Goal: Task Accomplishment & Management: Complete application form

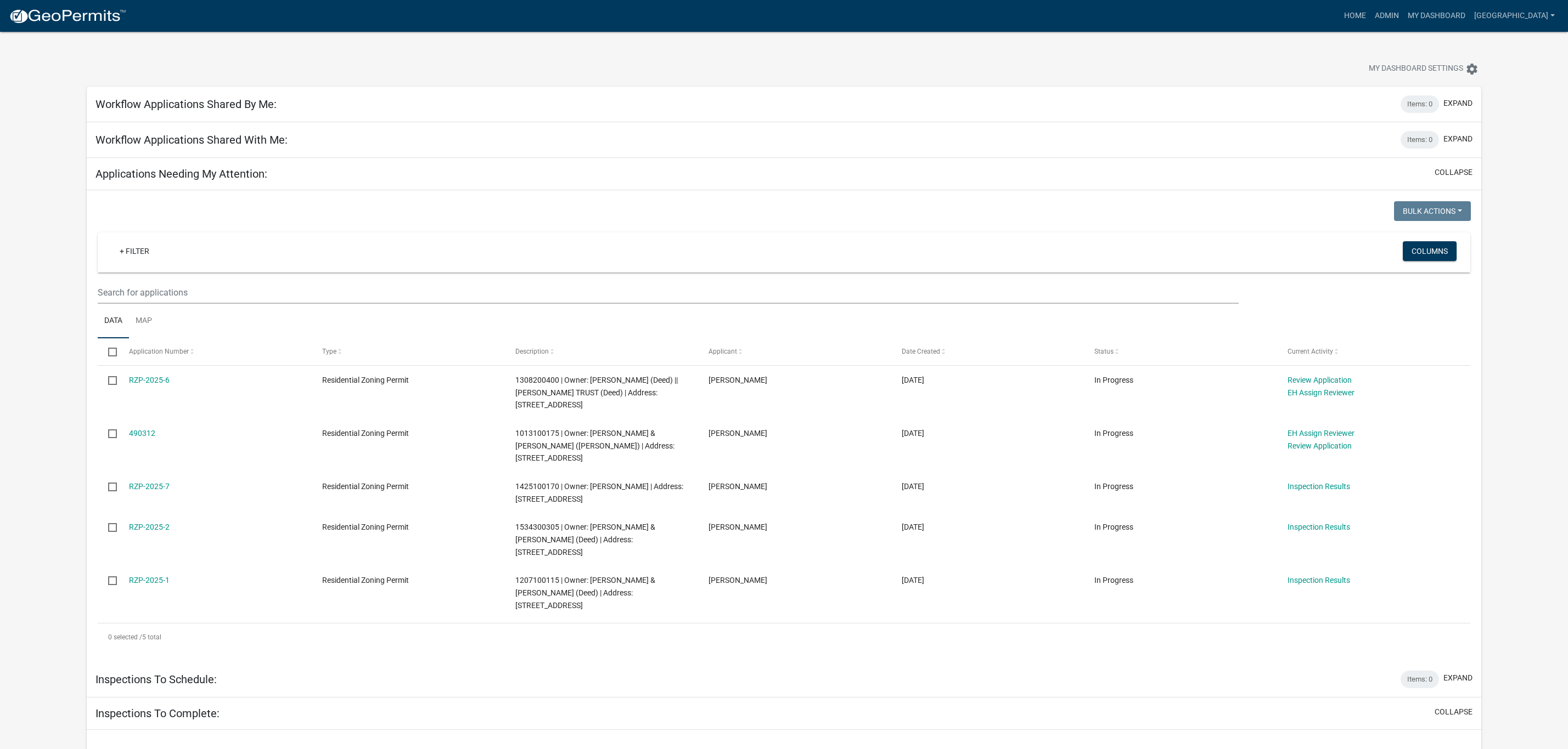
scroll to position [494, 0]
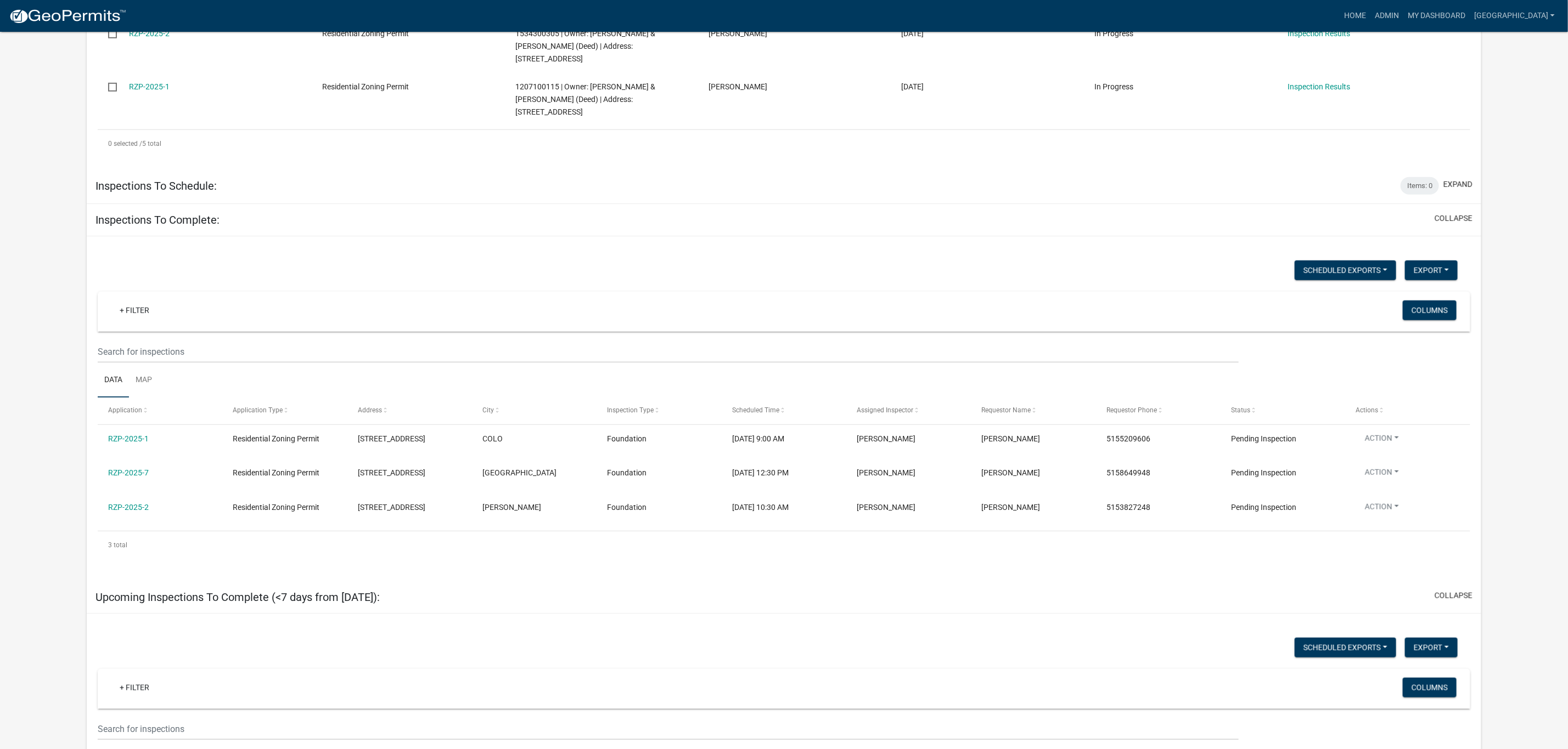
click at [142, 468] on link "RZP-2025-7" at bounding box center [128, 473] width 40 height 9
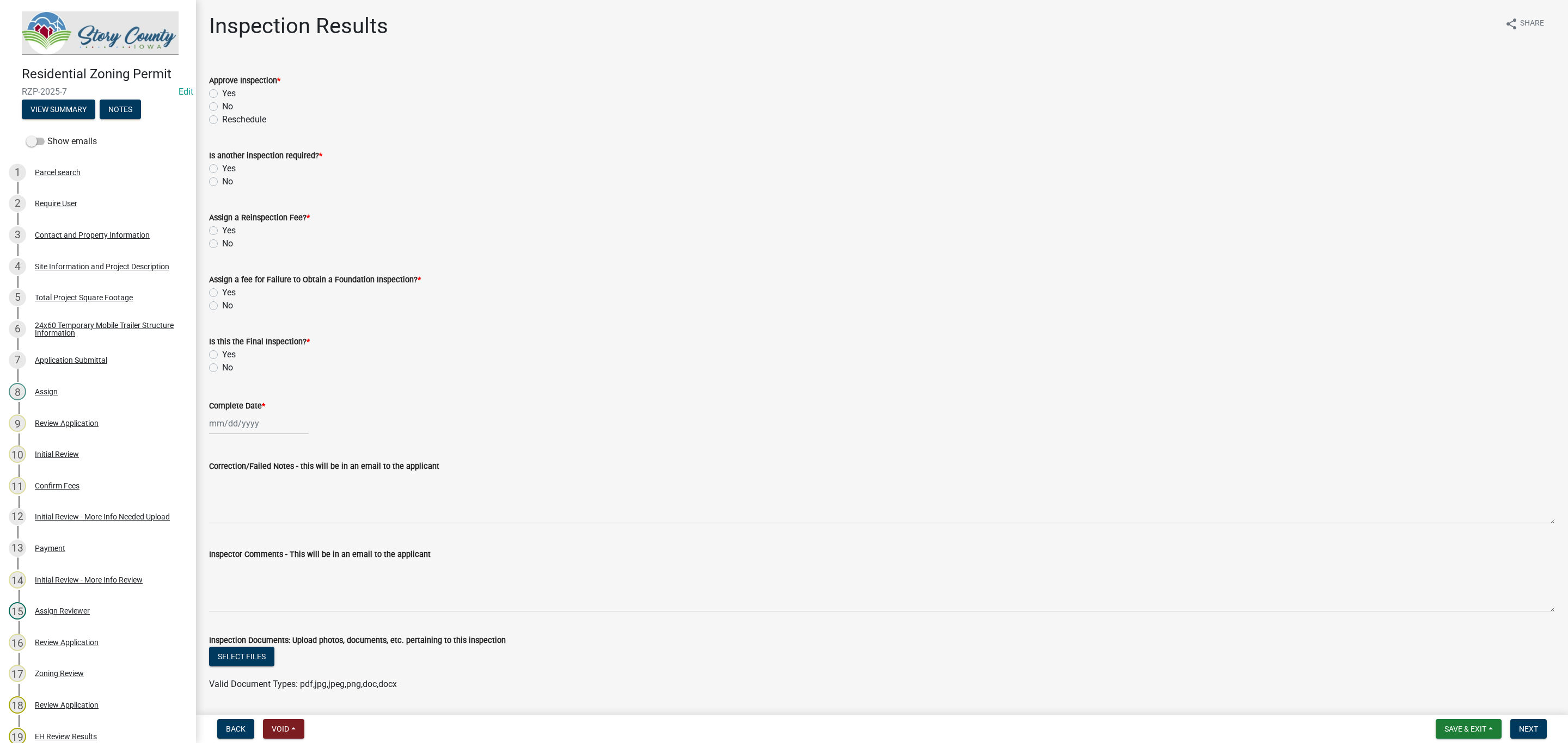
click at [222, 90] on label "Yes" at bounding box center [229, 93] width 14 height 13
click at [222, 90] on input "Yes" at bounding box center [225, 90] width 7 height 7
radio input "true"
click at [222, 167] on label "Yes" at bounding box center [229, 168] width 14 height 13
click at [222, 167] on input "Yes" at bounding box center [225, 165] width 7 height 7
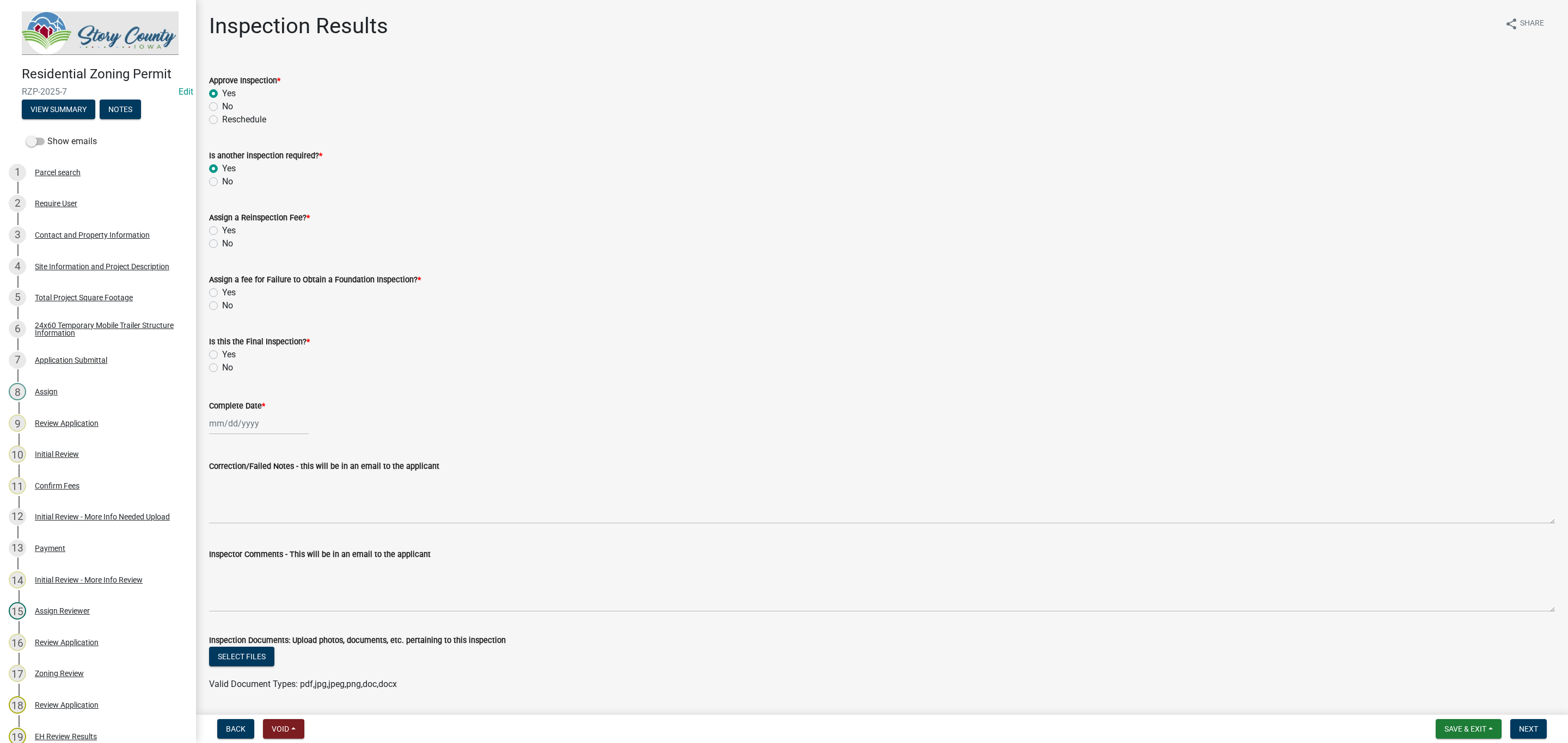
radio input "true"
click at [222, 246] on label "No" at bounding box center [227, 244] width 11 height 13
click at [222, 244] on input "No" at bounding box center [225, 241] width 7 height 7
radio input "true"
click at [222, 306] on label "No" at bounding box center [227, 306] width 11 height 13
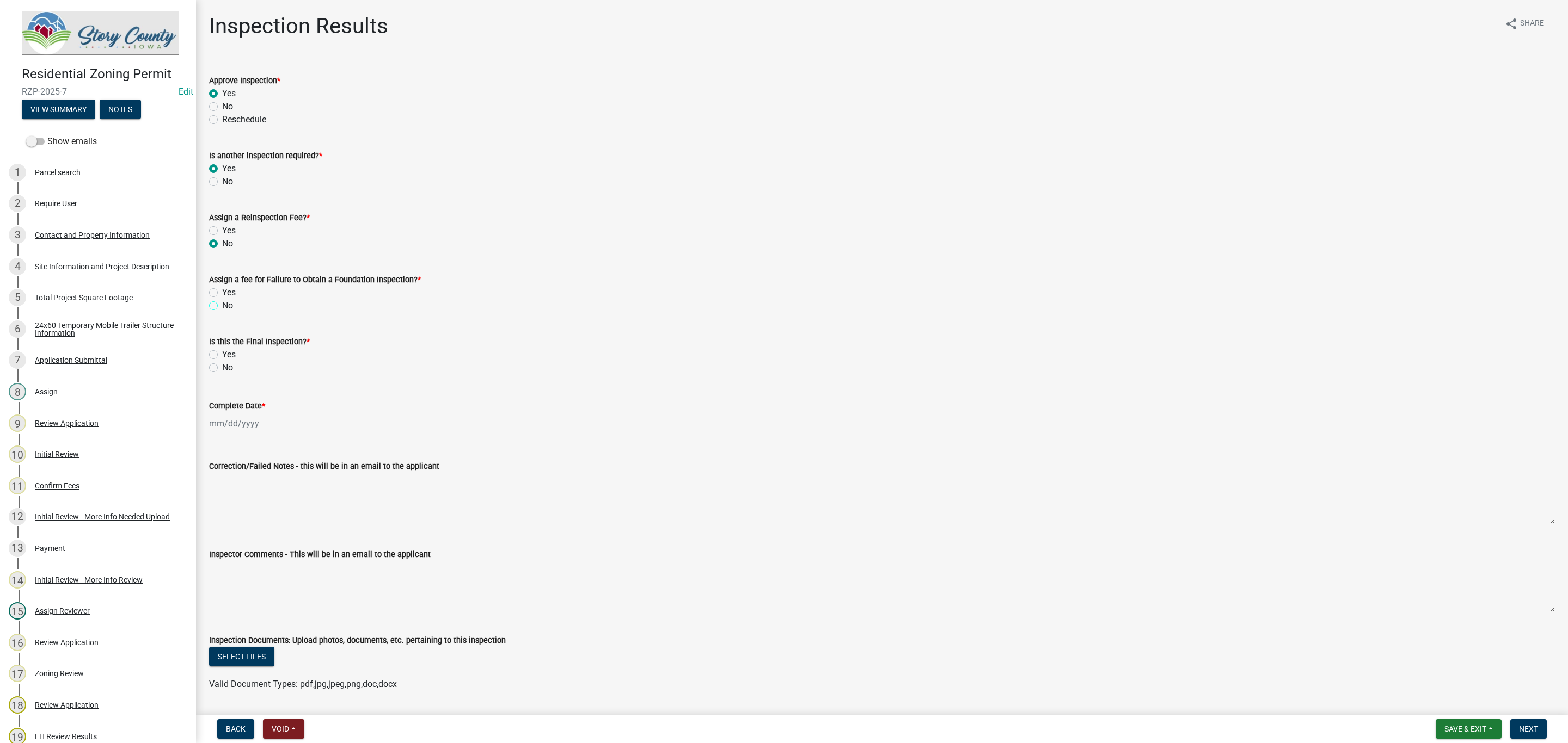
click at [222, 306] on input "No" at bounding box center [225, 303] width 7 height 7
radio input "true"
click at [222, 367] on label "No" at bounding box center [227, 367] width 11 height 13
click at [222, 367] on input "No" at bounding box center [225, 365] width 7 height 7
radio input "true"
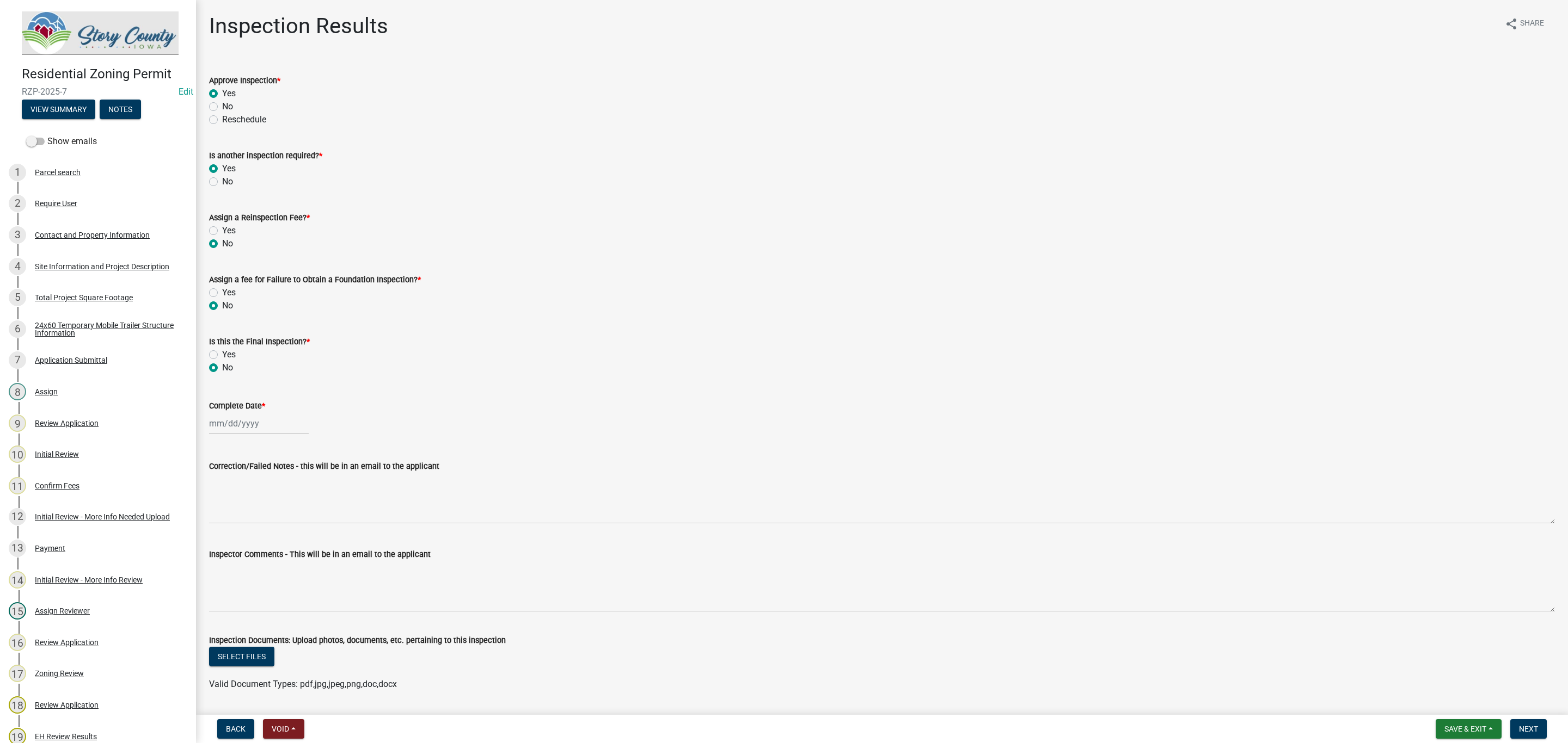
select select "10"
select select "2025"
click at [227, 422] on div "[PERSON_NAME] Feb Mar Apr [PERSON_NAME][DATE] Oct Nov [DATE] 1526 1527 1528 152…" at bounding box center [259, 423] width 99 height 22
click at [257, 513] on div "15" at bounding box center [255, 516] width 18 height 18
type input "[DATE]"
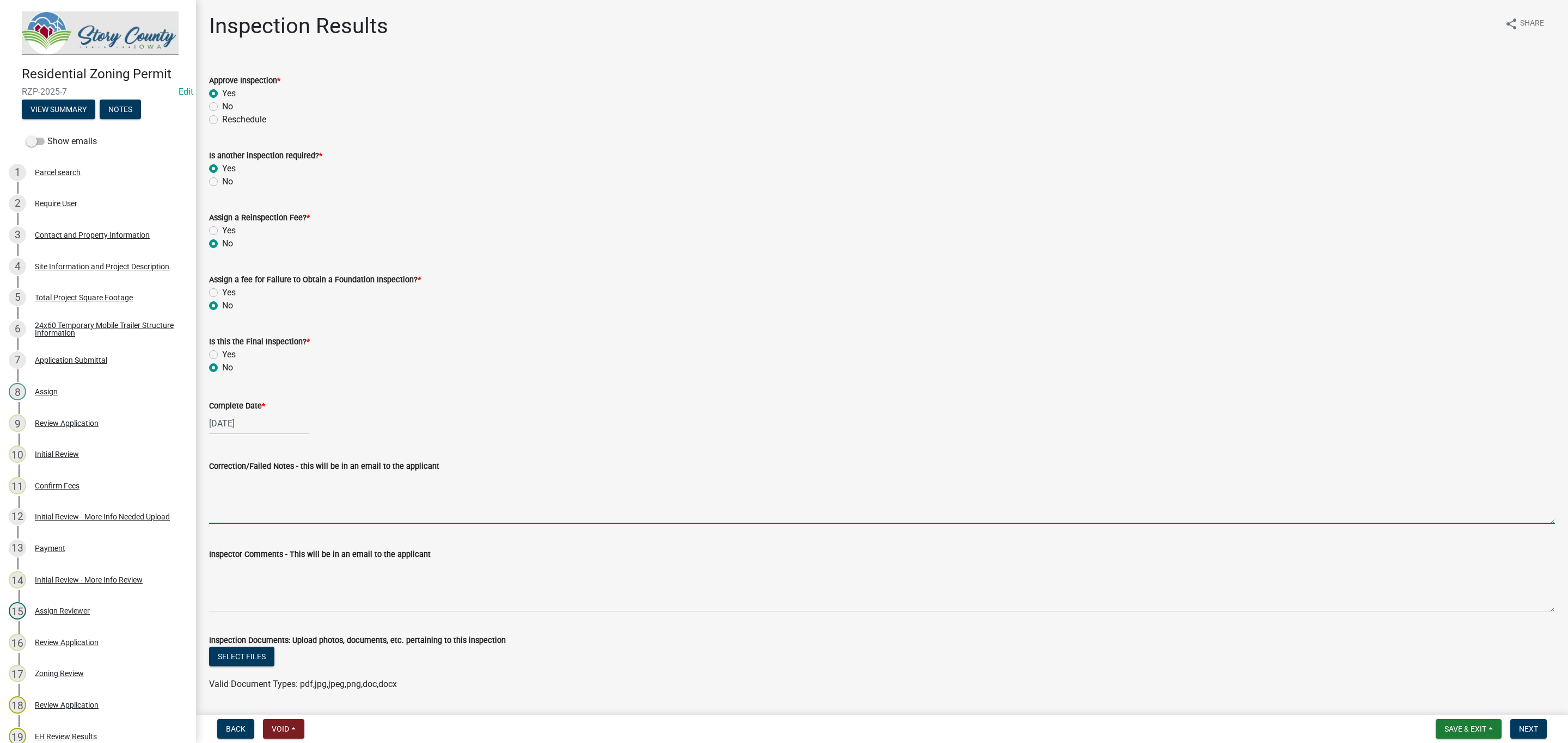
click at [265, 508] on textarea "Correction/Failed Notes - this will be in an email to the applicant" at bounding box center [882, 498] width 1346 height 51
type textarea "clearly marked area for temporary home. septic area was cordoned off."
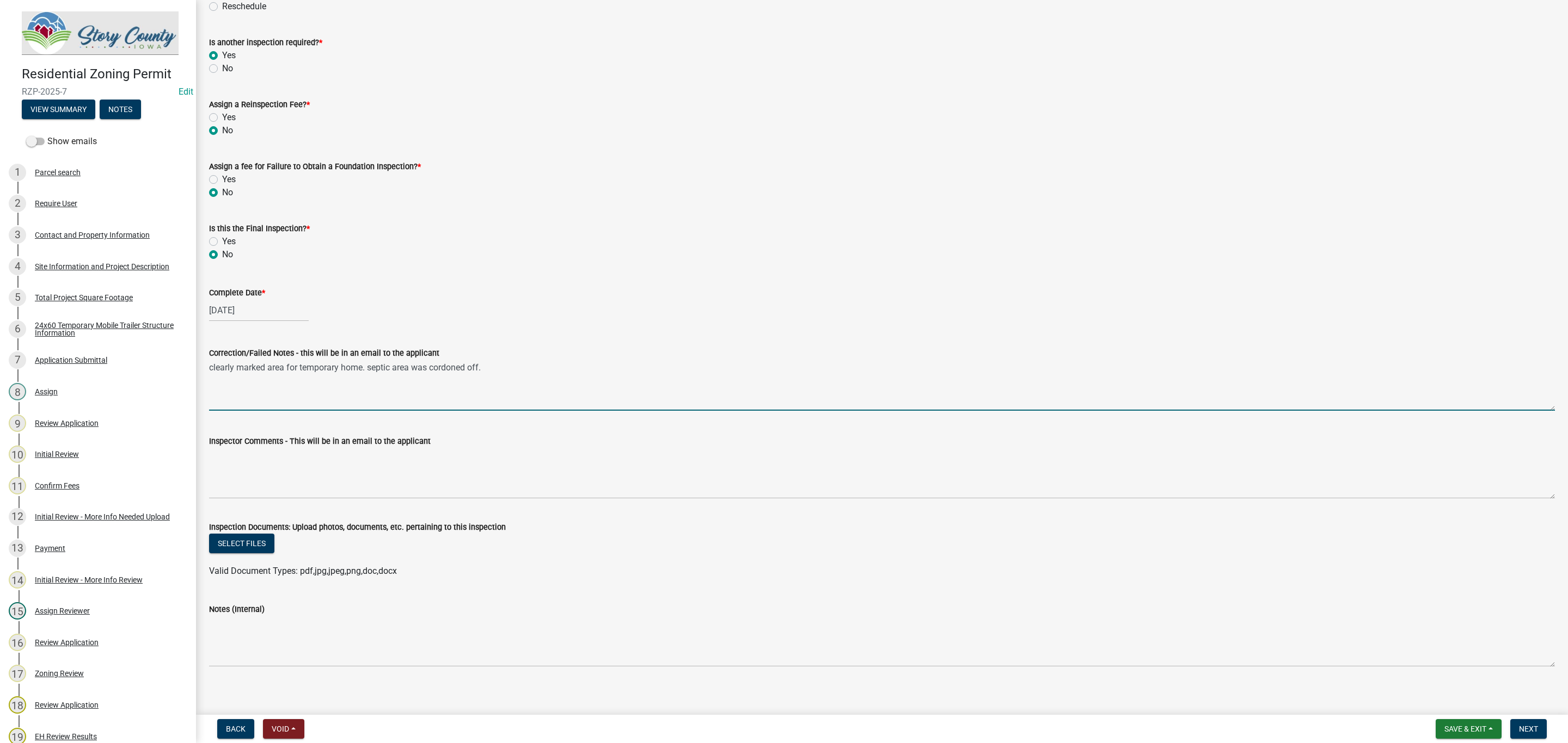
scroll to position [120, 0]
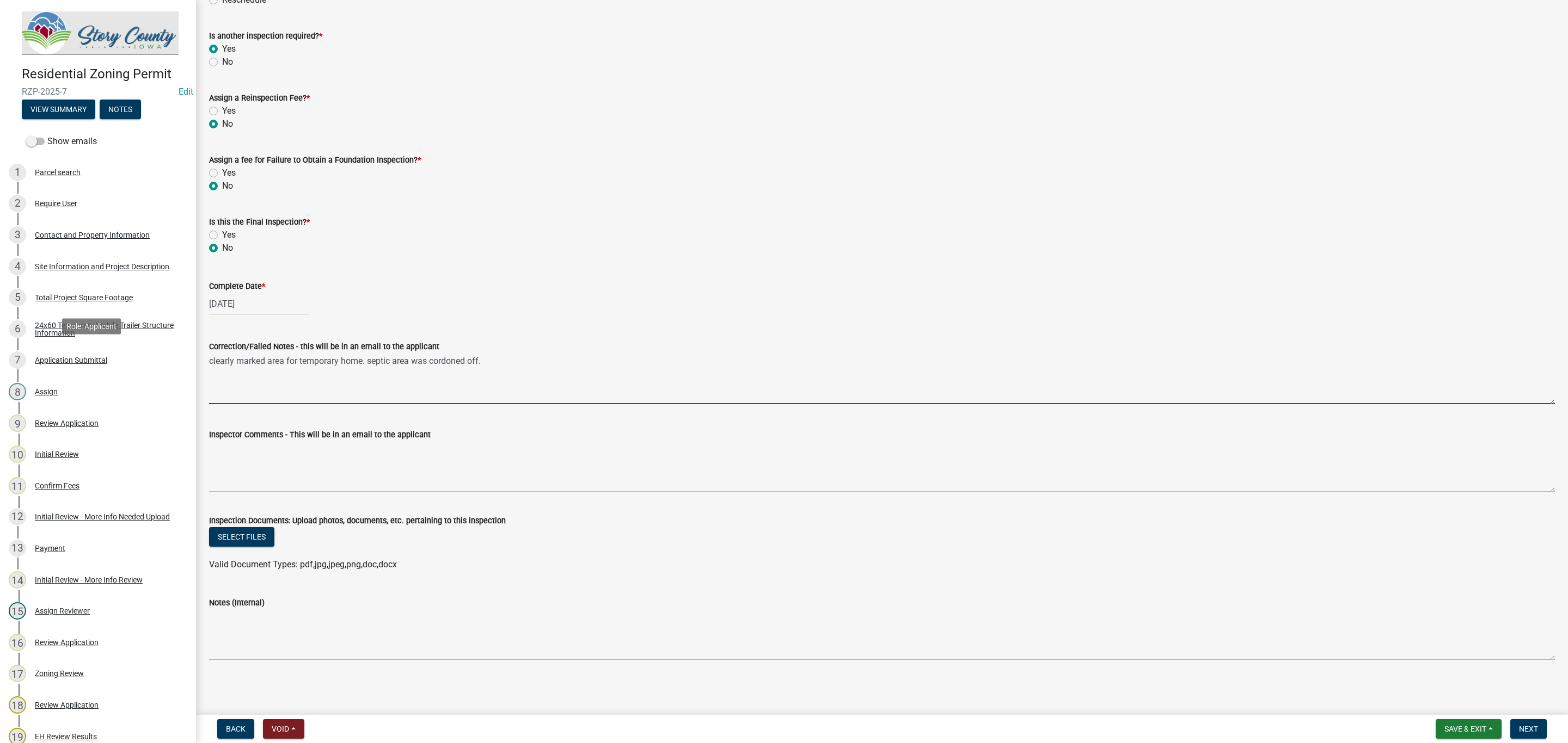
drag, startPoint x: 508, startPoint y: 368, endPoint x: 165, endPoint y: 363, distance: 343.0
click at [165, 363] on div "Residential Zoning Permit RZP-2025-7 Edit View Summary Notes Show emails 1 Parc…" at bounding box center [784, 372] width 1568 height 743
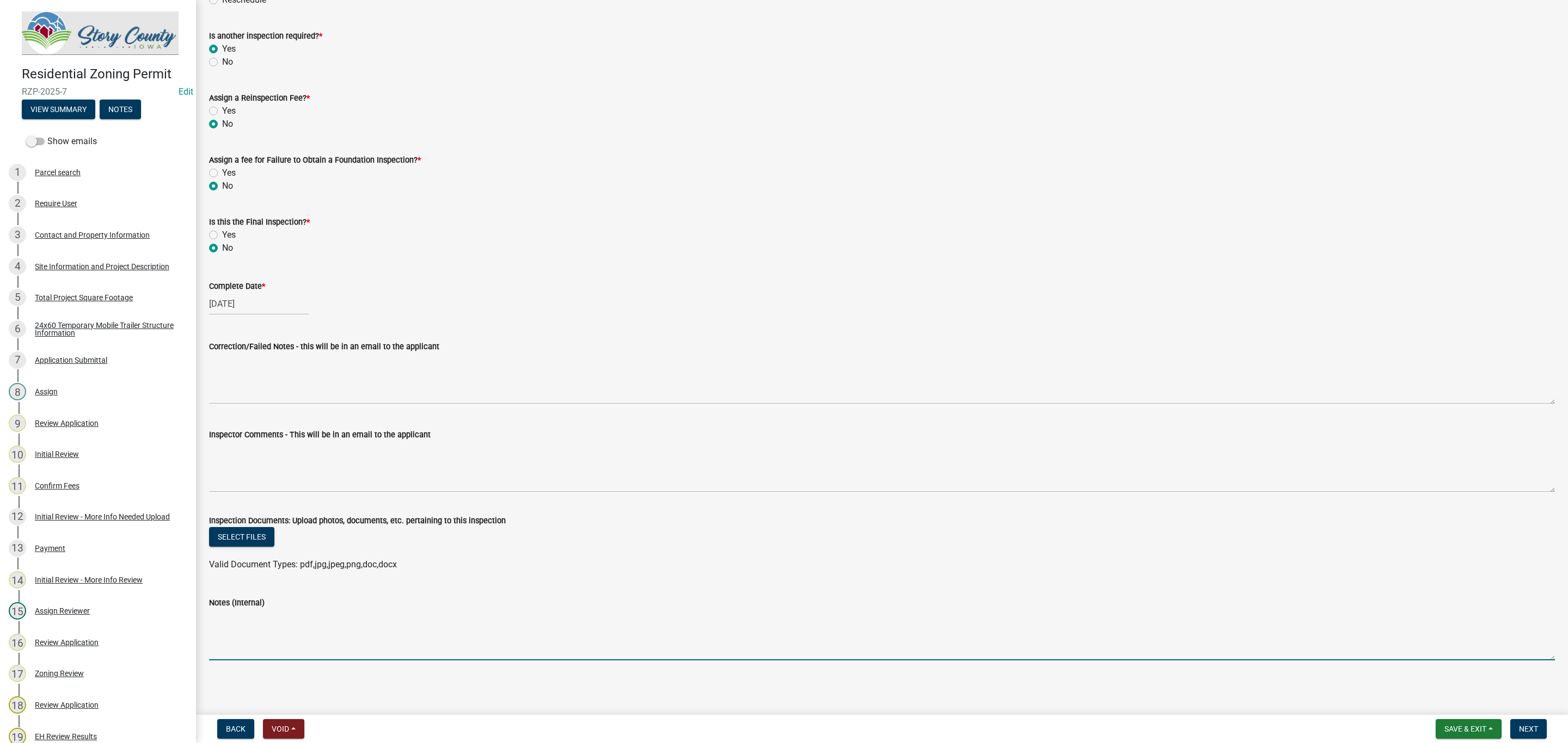
click at [315, 625] on textarea "Notes (Internal)" at bounding box center [882, 635] width 1346 height 51
paste textarea "clearly marked area for temporary home. septic area was cordoned off."
type textarea "clearly marked area for temporary home. septic area was cordoned off."
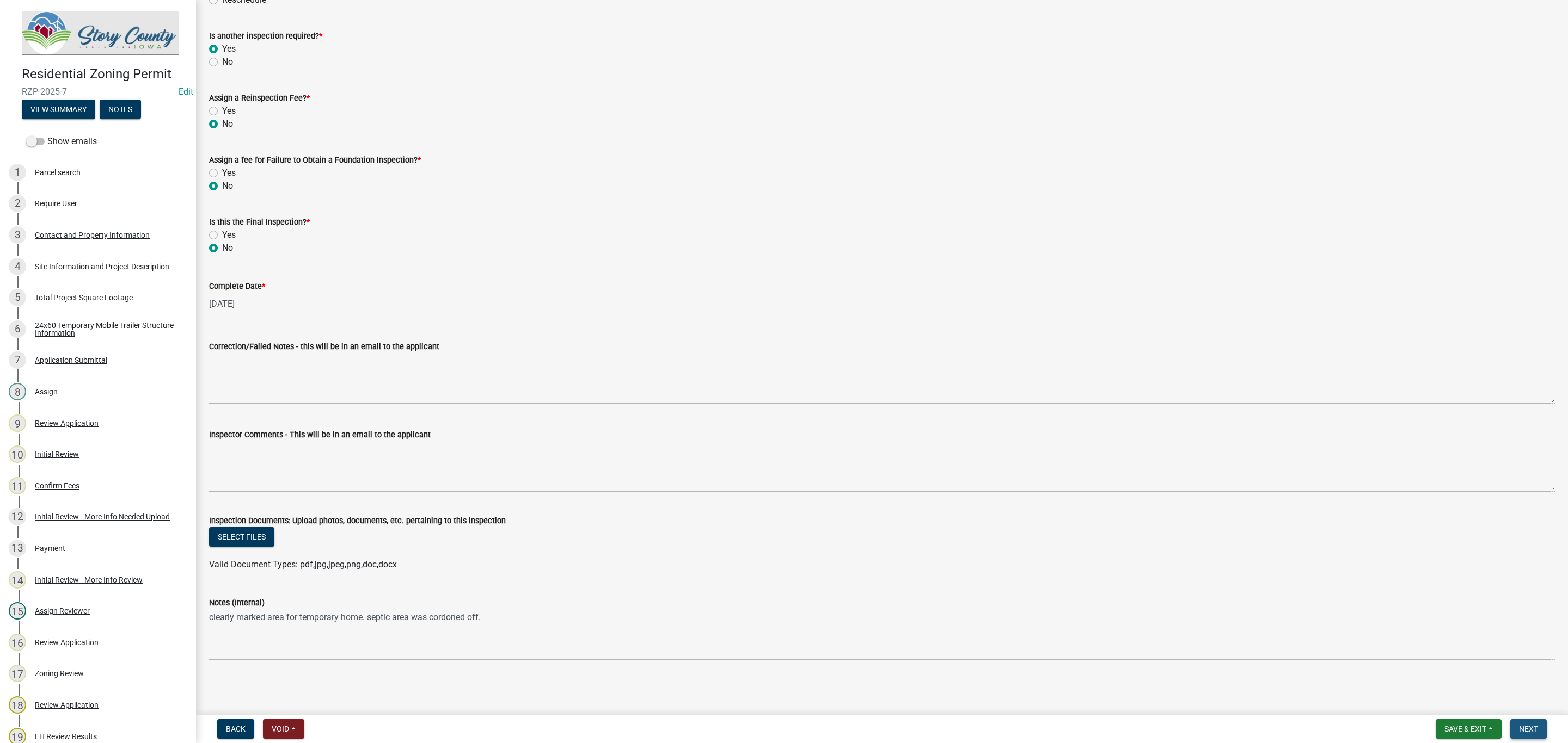
click at [1533, 724] on button "Next" at bounding box center [1529, 729] width 37 height 20
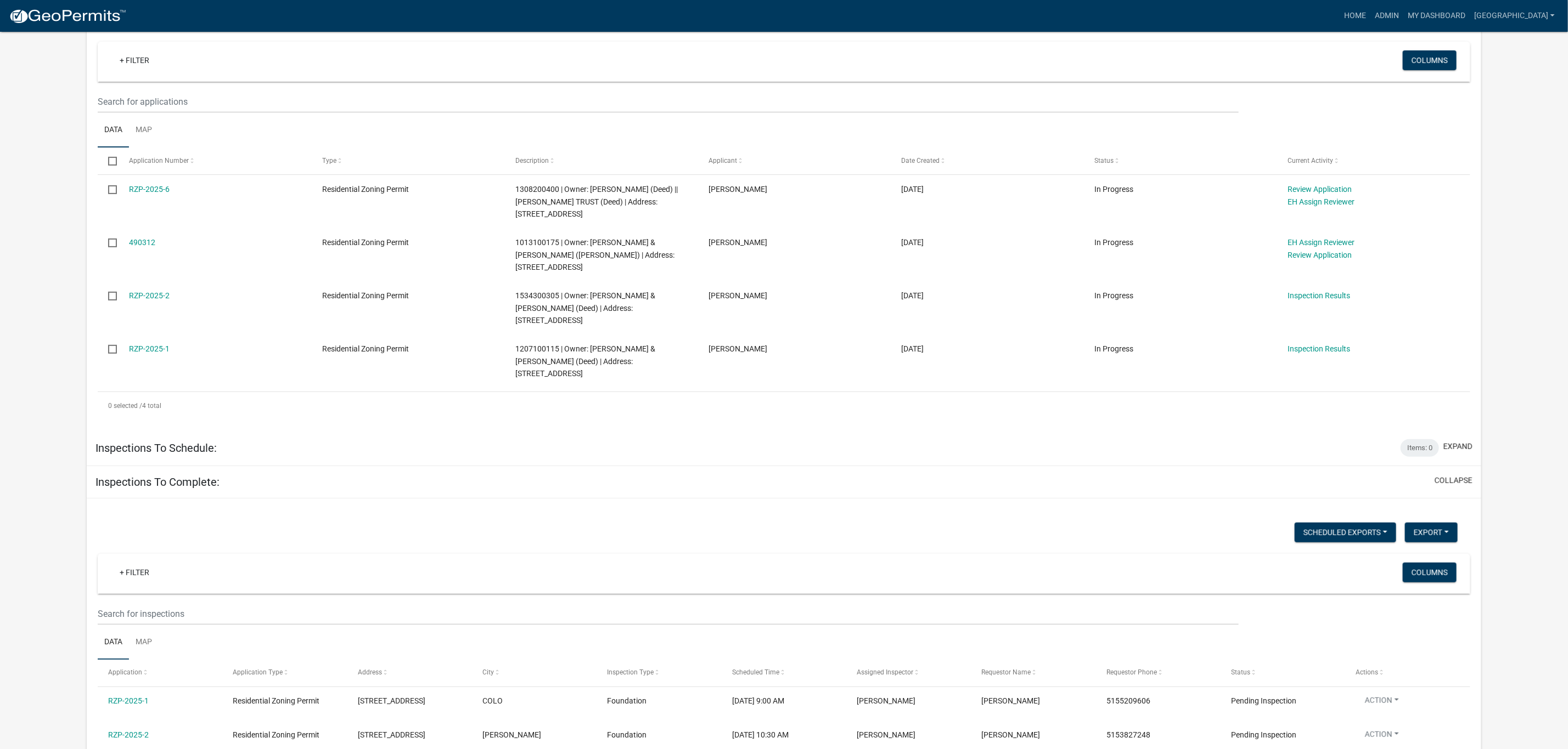
scroll to position [165, 0]
